Goal: Transaction & Acquisition: Purchase product/service

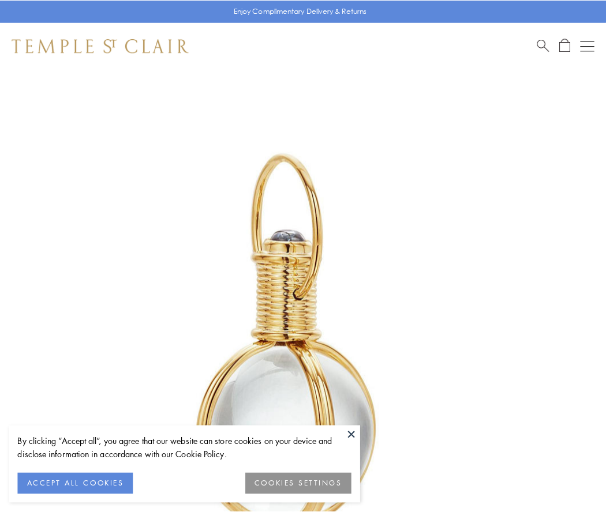
scroll to position [301, 0]
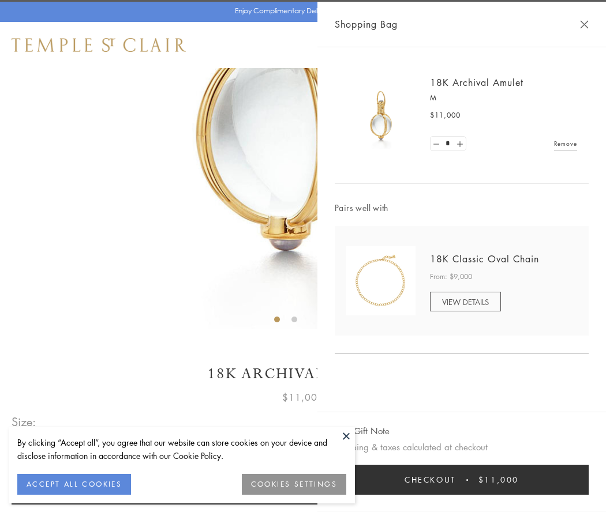
click at [462, 480] on button "Checkout $11,000" at bounding box center [462, 480] width 254 height 30
